Goal: Information Seeking & Learning: Learn about a topic

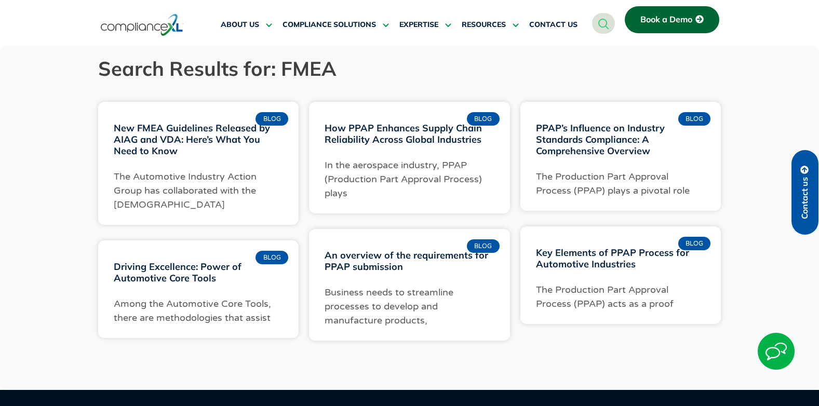
click at [401, 62] on h1 "Search Results for: FMEA" at bounding box center [409, 68] width 623 height 25
drag, startPoint x: 242, startPoint y: 137, endPoint x: 268, endPoint y: 131, distance: 26.7
click at [242, 137] on link "New FMEA Guidelines Released by AIAG and VDA: Here’s What You Need to Know" at bounding box center [192, 139] width 156 height 35
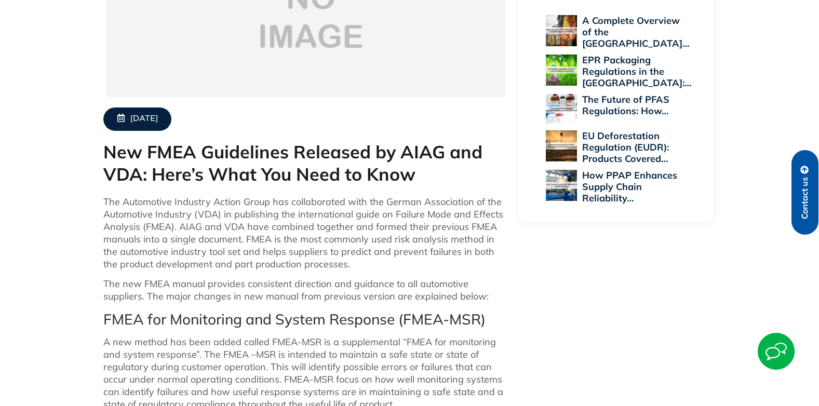
scroll to position [260, 0]
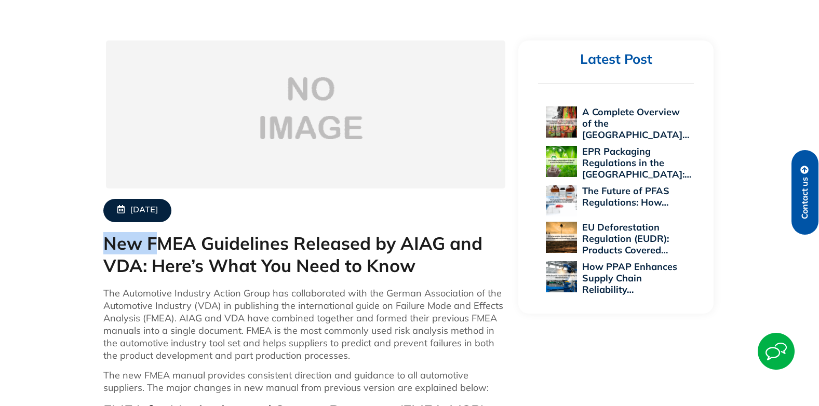
drag, startPoint x: 103, startPoint y: 244, endPoint x: 160, endPoint y: 248, distance: 57.7
click at [160, 248] on h1 "New FMEA Guidelines Released by AIAG and VDA: Here’s What You Need to Know" at bounding box center [305, 255] width 405 height 44
drag, startPoint x: 160, startPoint y: 248, endPoint x: 159, endPoint y: 293, distance: 45.2
click at [146, 304] on p "The Automotive Industry Action Group has collaborated with the German Associati…" at bounding box center [305, 324] width 405 height 75
